Goal: Complete application form

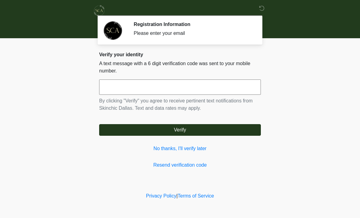
click at [160, 88] on input "text" at bounding box center [180, 86] width 162 height 15
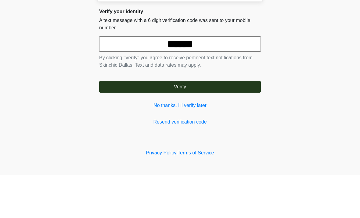
type input "******"
click at [202, 124] on button "Verify" at bounding box center [180, 130] width 162 height 12
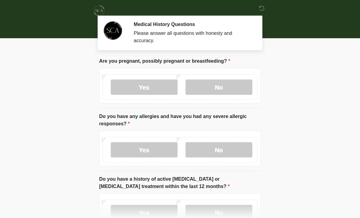
click at [224, 89] on label "No" at bounding box center [219, 86] width 67 height 15
click at [223, 144] on label "No" at bounding box center [219, 149] width 67 height 15
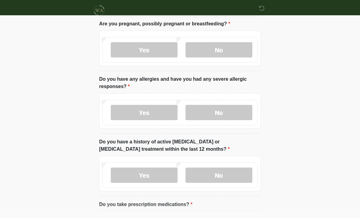
scroll to position [47, 0]
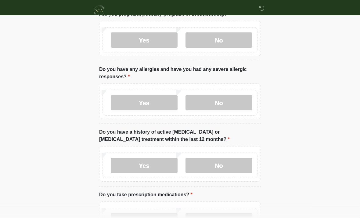
click at [222, 166] on label "No" at bounding box center [219, 165] width 67 height 15
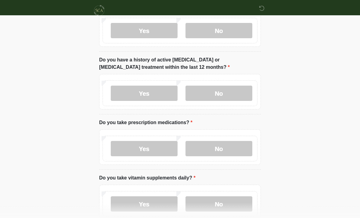
scroll to position [119, 0]
click at [149, 146] on label "Yes" at bounding box center [144, 147] width 67 height 15
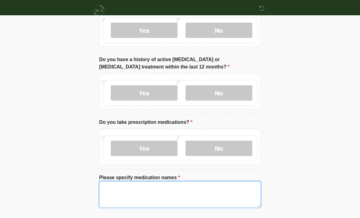
click at [130, 195] on textarea "Please specify medication names" at bounding box center [180, 194] width 162 height 26
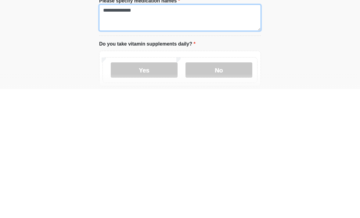
scroll to position [168, 0]
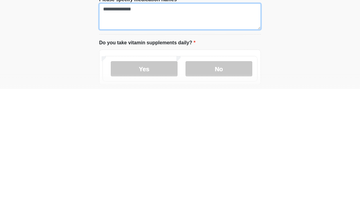
type textarea "**********"
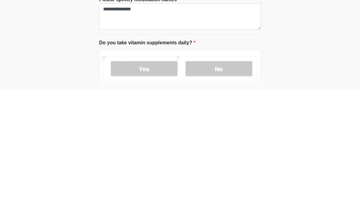
click at [218, 190] on label "No" at bounding box center [219, 197] width 67 height 15
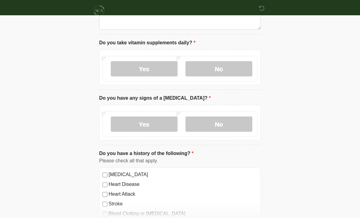
click at [220, 126] on label "No" at bounding box center [219, 123] width 67 height 15
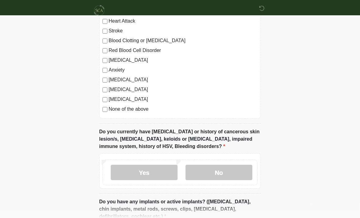
scroll to position [473, 0]
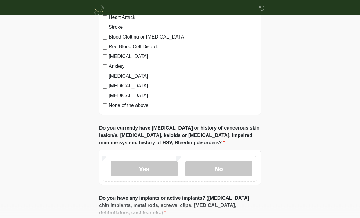
click at [226, 166] on label "No" at bounding box center [219, 168] width 67 height 15
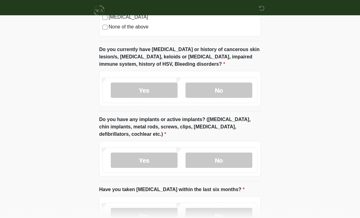
scroll to position [560, 0]
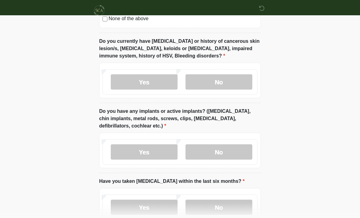
click at [223, 148] on label "No" at bounding box center [219, 151] width 67 height 15
click at [219, 206] on label "No" at bounding box center [219, 206] width 67 height 15
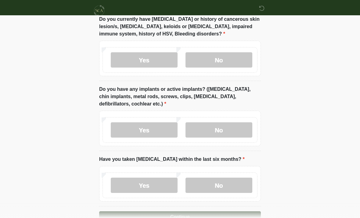
scroll to position [599, 0]
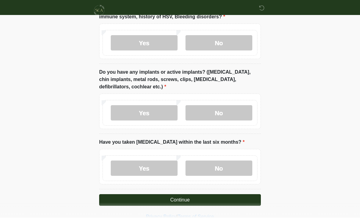
click at [181, 197] on button "Continue" at bounding box center [180, 200] width 162 height 12
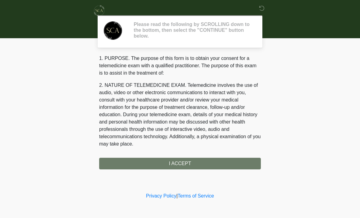
scroll to position [0, 0]
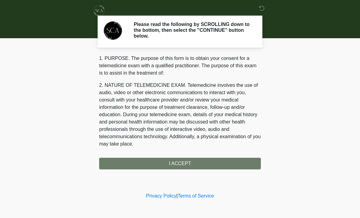
click at [183, 166] on div "1. PURPOSE. The purpose of this form is to obtain your consent for a telemedici…" at bounding box center [180, 112] width 162 height 115
click at [176, 163] on div "1. PURPOSE. The purpose of this form is to obtain your consent for a telemedici…" at bounding box center [180, 112] width 162 height 115
click at [175, 163] on div "1. PURPOSE. The purpose of this form is to obtain your consent for a telemedici…" at bounding box center [180, 112] width 162 height 115
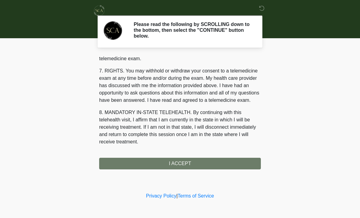
click at [174, 164] on div "1. PURPOSE. The purpose of this form is to obtain your consent for a telemedici…" at bounding box center [180, 112] width 162 height 115
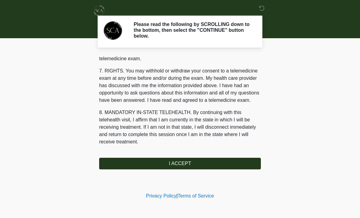
click at [181, 158] on button "I ACCEPT" at bounding box center [180, 164] width 162 height 12
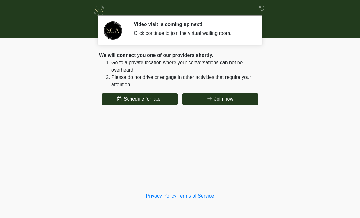
click at [229, 96] on button "Join now" at bounding box center [221, 99] width 76 height 12
